Goal: Task Accomplishment & Management: Use online tool/utility

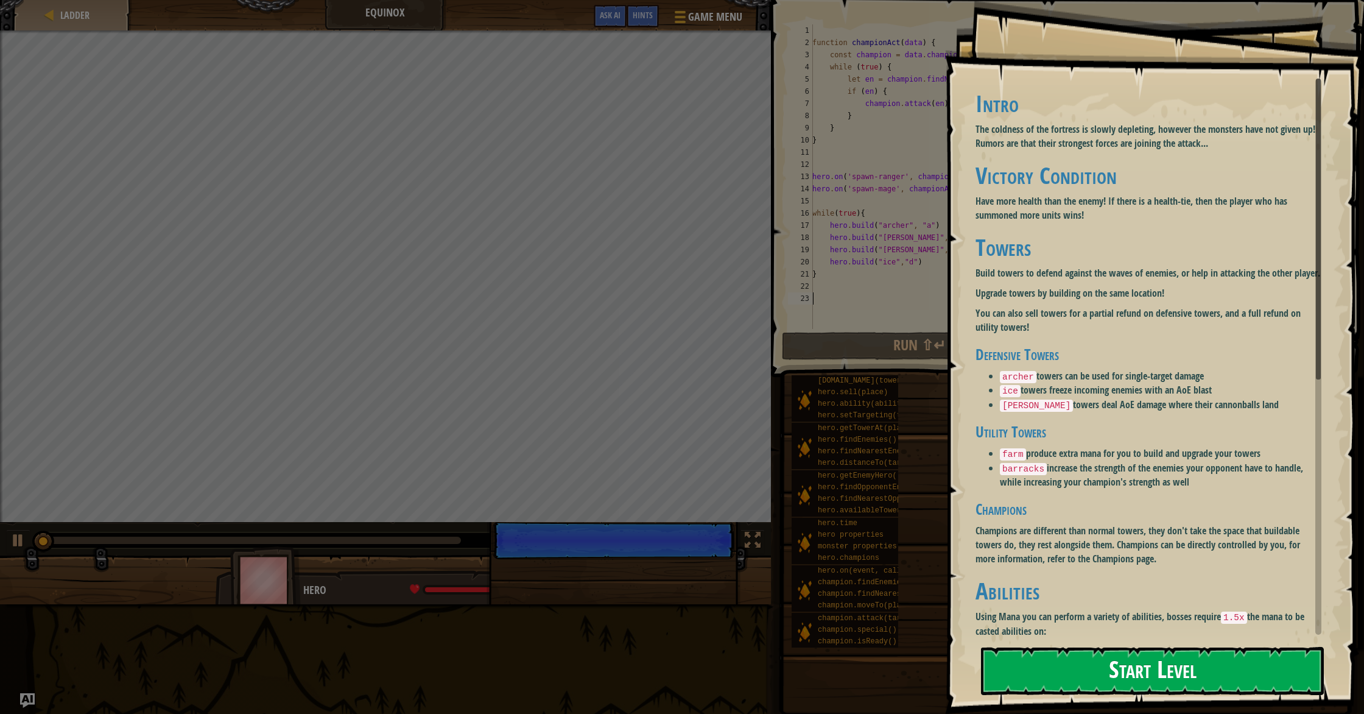
click at [1120, 659] on button "Start Level" at bounding box center [1152, 671] width 343 height 48
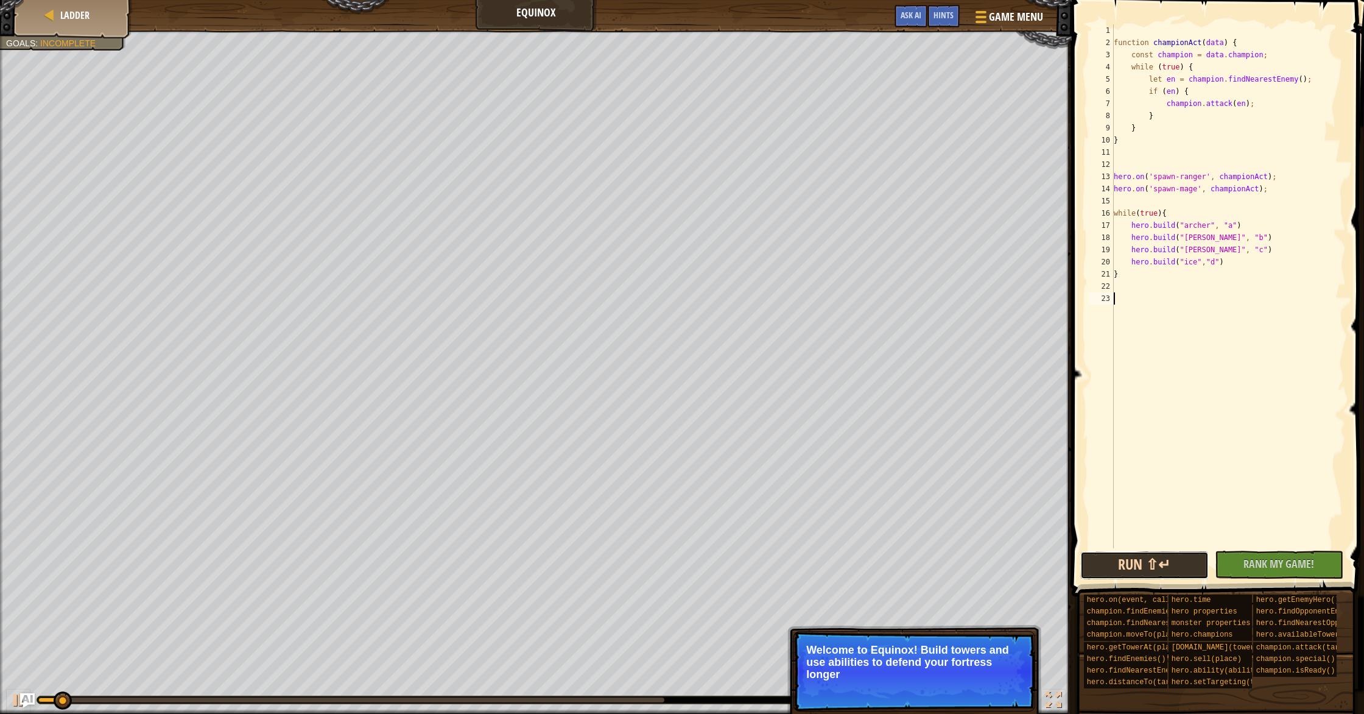
click at [1099, 568] on button "Run ⇧↵" at bounding box center [1144, 565] width 128 height 28
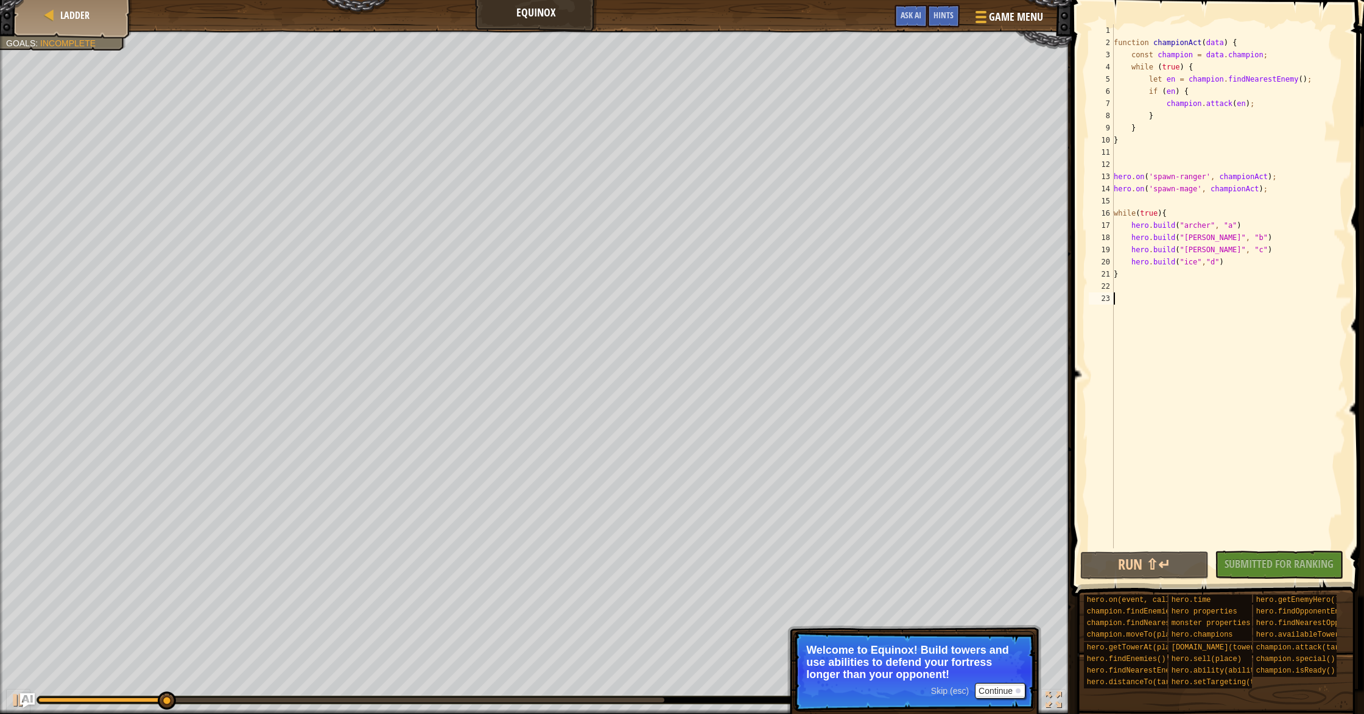
click at [1132, 285] on div "function championAct ( data ) { const champion = data . champion ; while ( true…" at bounding box center [1228, 298] width 234 height 548
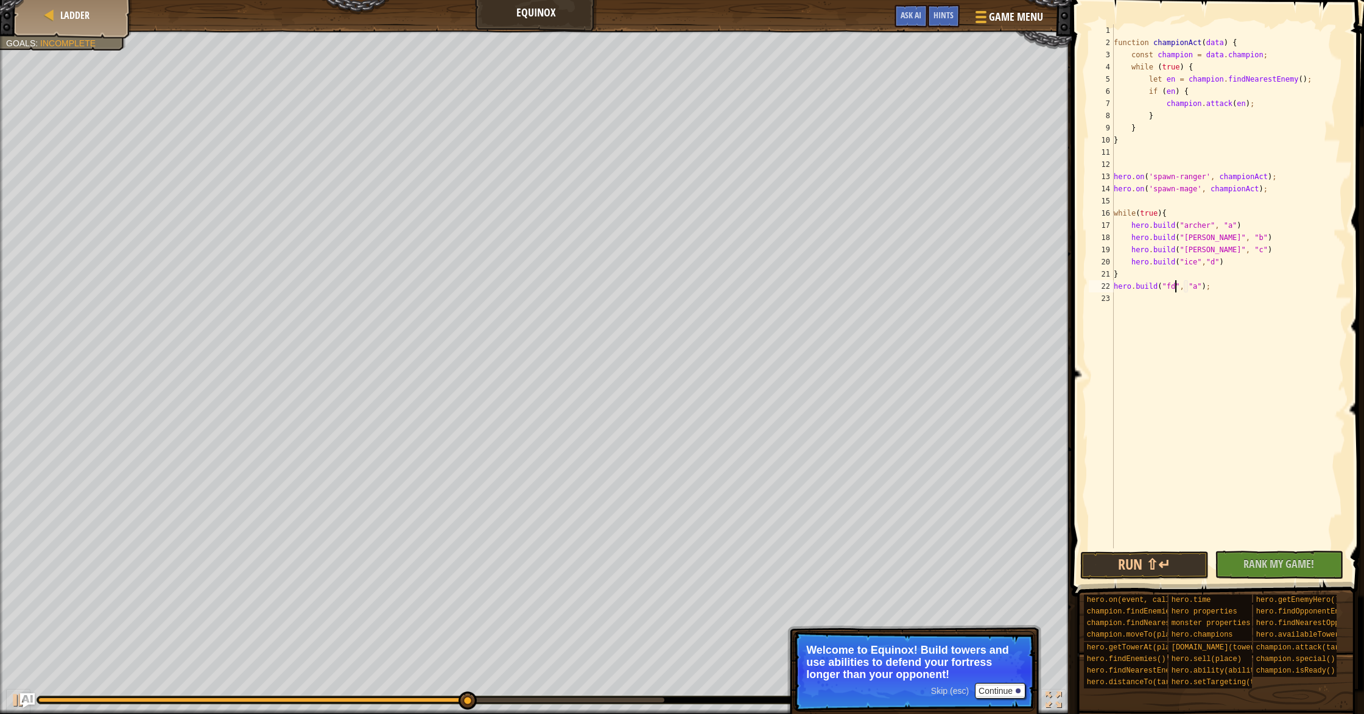
scroll to position [5, 5]
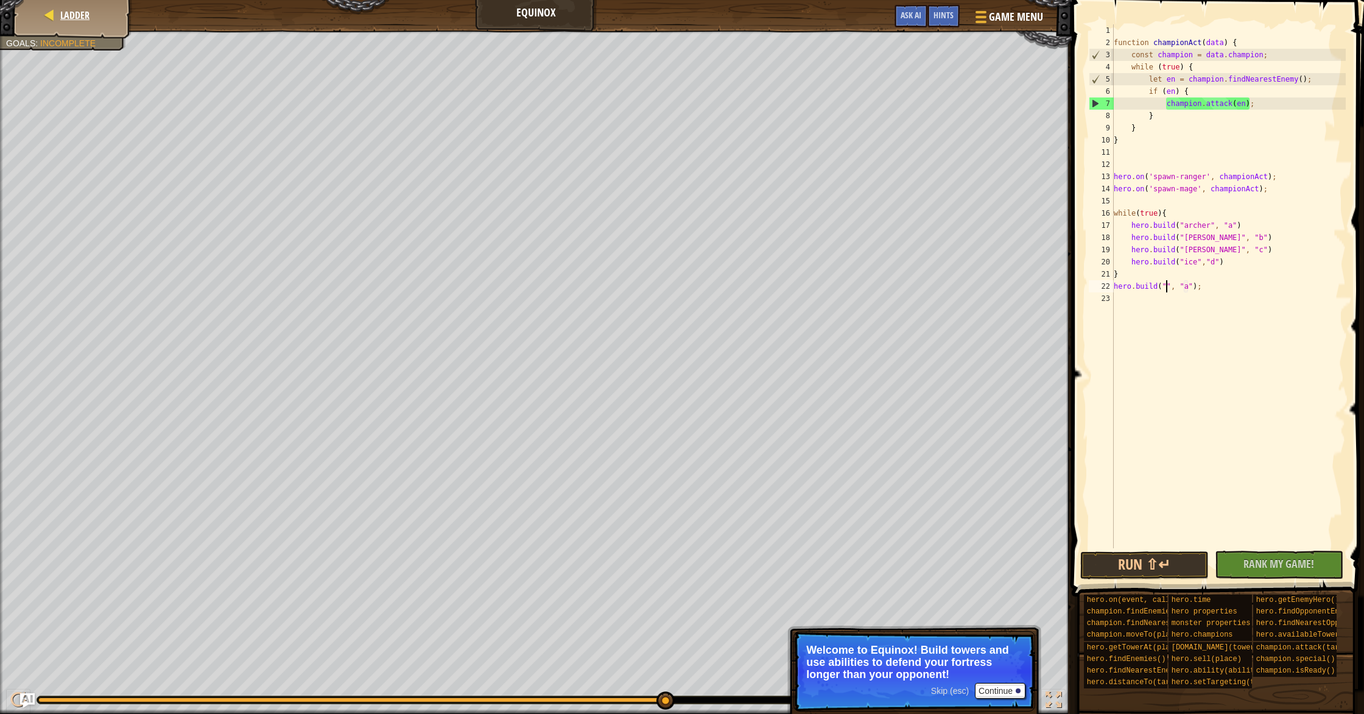
type textarea "[DOMAIN_NAME]("", "a");"
click at [47, 18] on div at bounding box center [49, 15] width 12 height 12
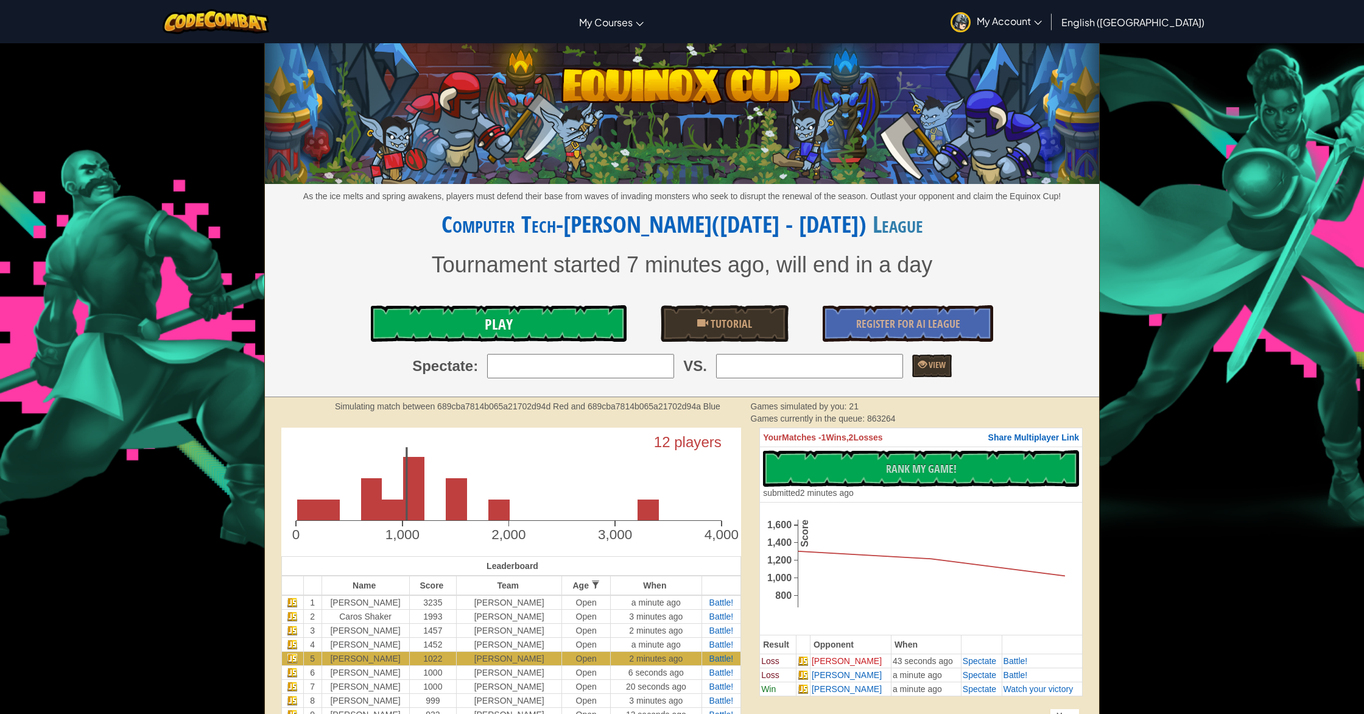
click at [524, 317] on link "Play" at bounding box center [499, 323] width 256 height 37
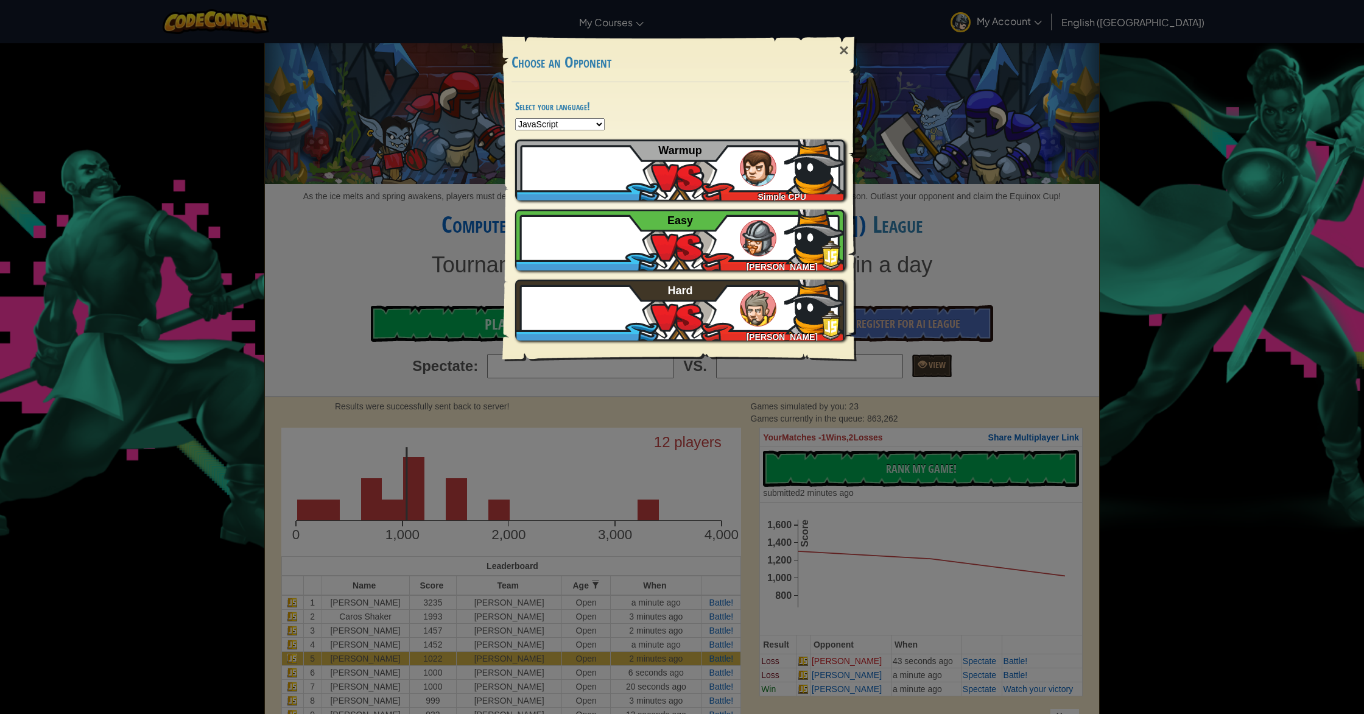
click at [575, 127] on select "Python JavaScript CoffeeScript Lua C++ Java (Experimental)" at bounding box center [560, 124] width 90 height 12
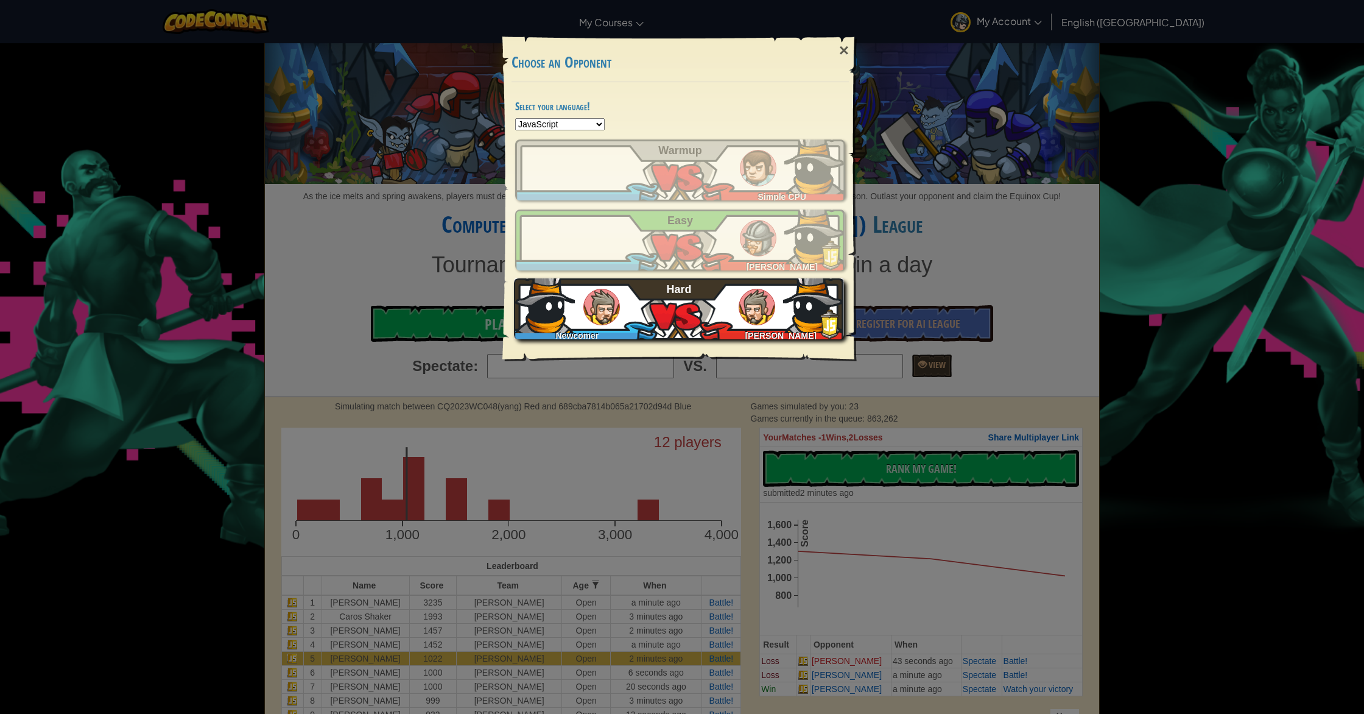
click at [665, 323] on div "[PERSON_NAME] Hard" at bounding box center [679, 308] width 330 height 61
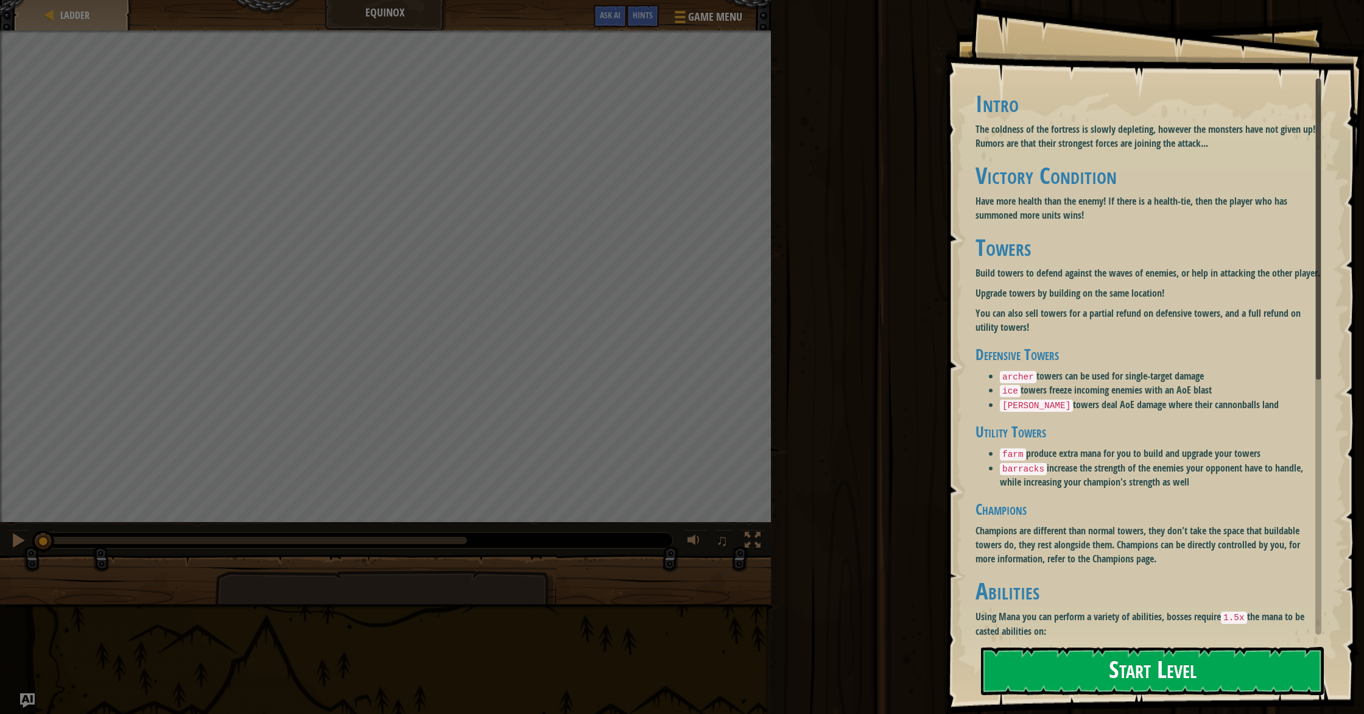
click at [1045, 665] on button "Start Level" at bounding box center [1152, 671] width 343 height 48
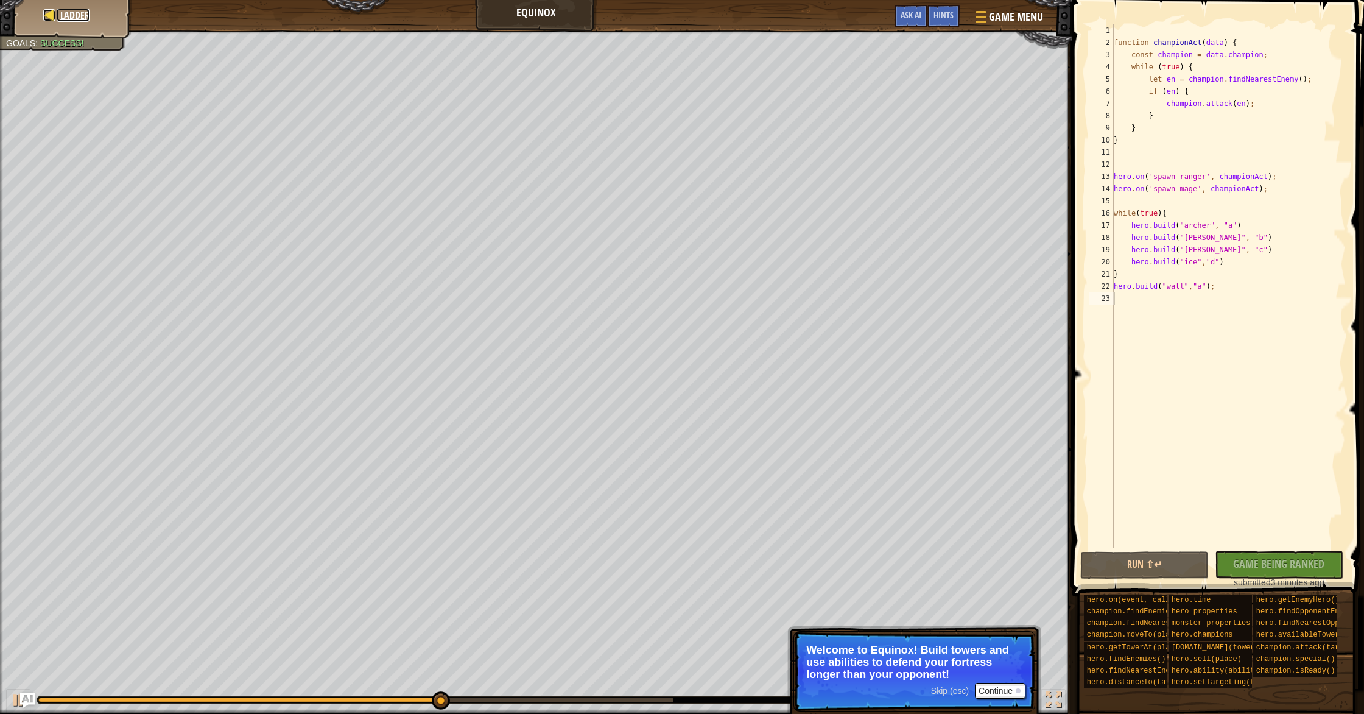
click at [57, 12] on link "Ladder" at bounding box center [73, 15] width 33 height 13
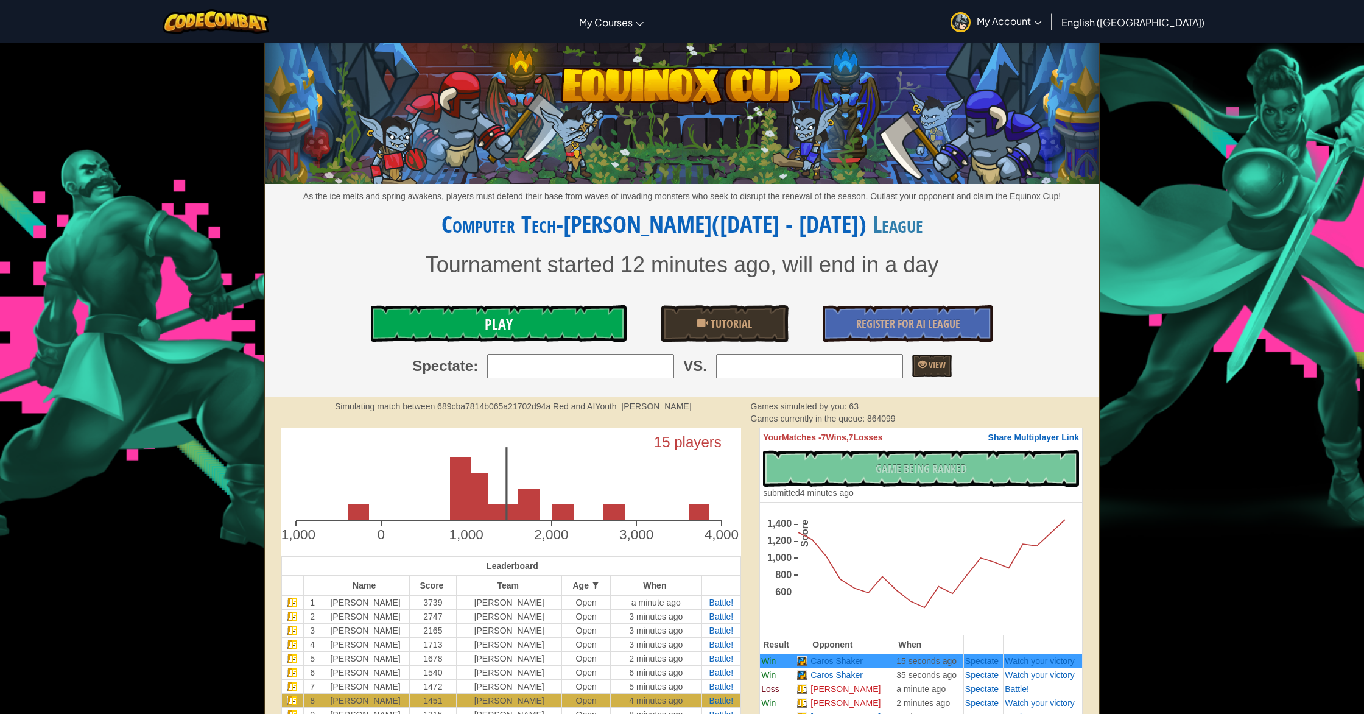
click at [517, 321] on link "Play" at bounding box center [499, 323] width 256 height 37
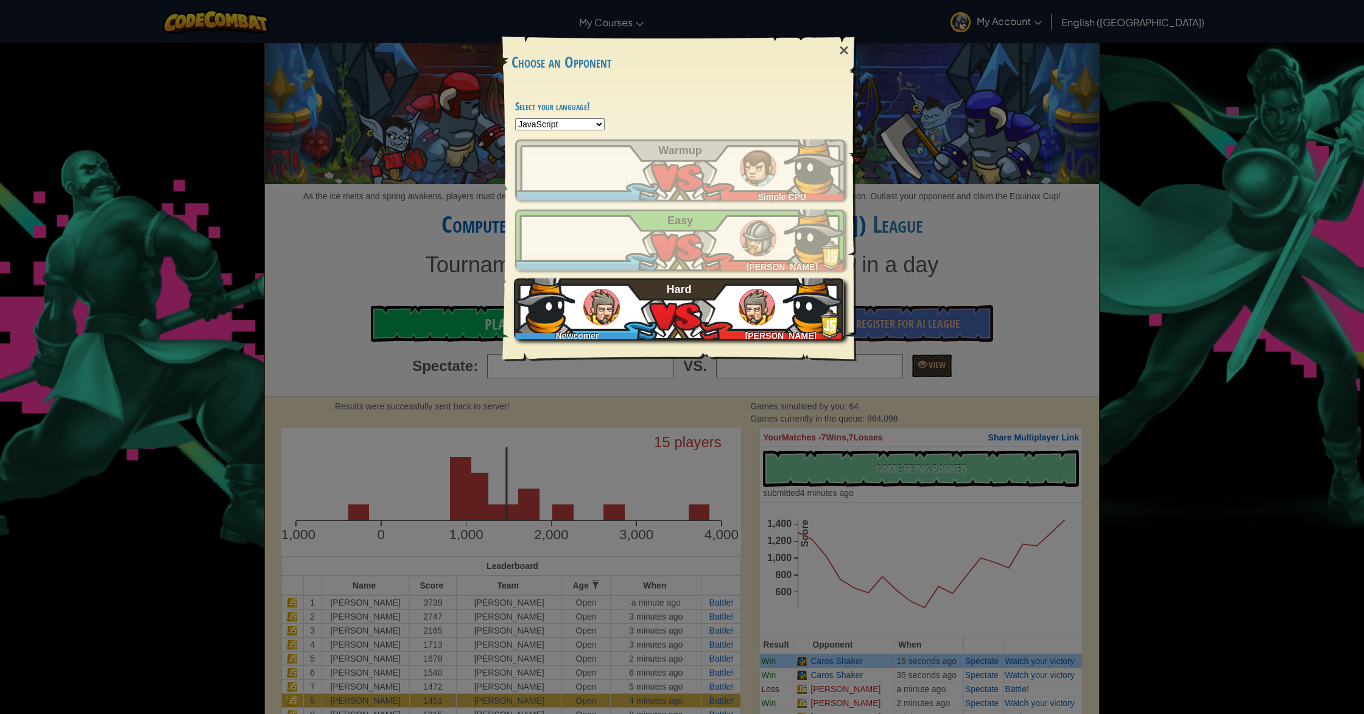
click at [633, 326] on div "Newcomer [PERSON_NAME] Hard" at bounding box center [679, 308] width 330 height 61
